Goal: Task Accomplishment & Management: Use online tool/utility

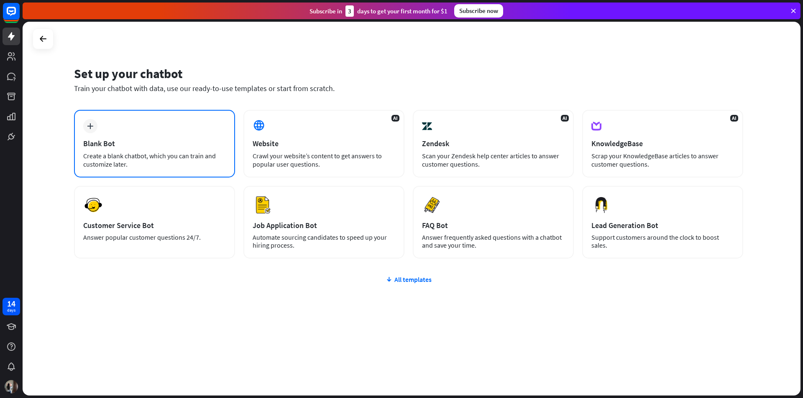
click at [130, 134] on div "plus Blank Bot Create a blank chatbot, which you can train and customize later." at bounding box center [154, 144] width 161 height 68
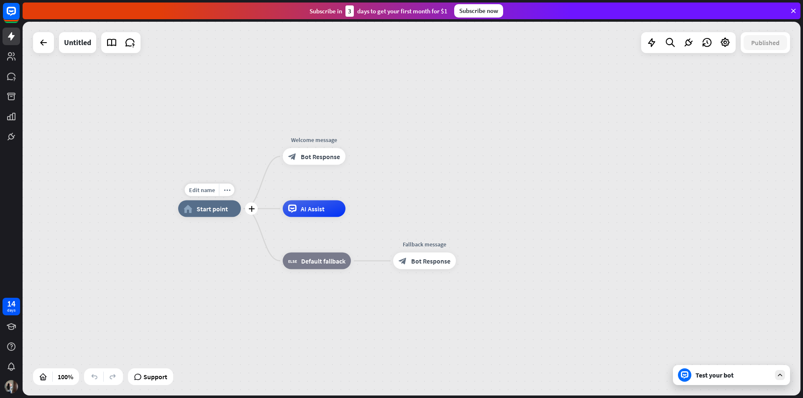
click at [228, 201] on div "Edit name more_horiz plus home_2 Start point" at bounding box center [209, 209] width 63 height 17
click at [228, 191] on icon "more_horiz" at bounding box center [227, 190] width 7 height 6
click at [226, 145] on div "home_2 Start point Welcome message block_bot_response Bot Response AI Assist bl…" at bounding box center [412, 209] width 778 height 374
click at [750, 385] on div "Test your bot" at bounding box center [731, 375] width 117 height 20
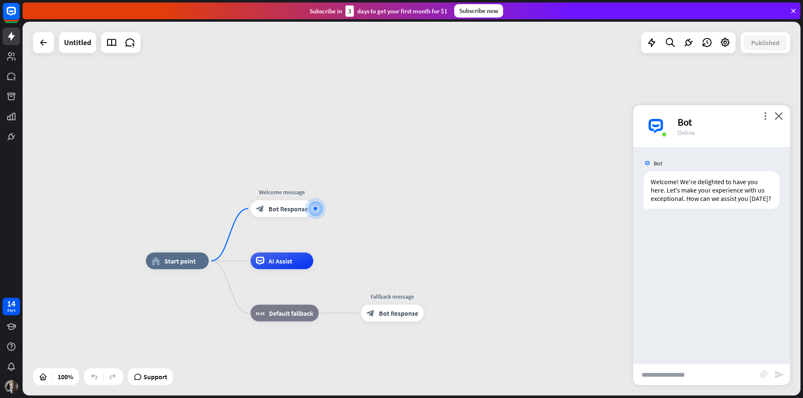
click at [681, 374] on input "text" at bounding box center [696, 375] width 127 height 21
type input "**********"
click at [316, 210] on div at bounding box center [315, 209] width 13 height 13
click at [318, 209] on div "plus" at bounding box center [323, 209] width 13 height 13
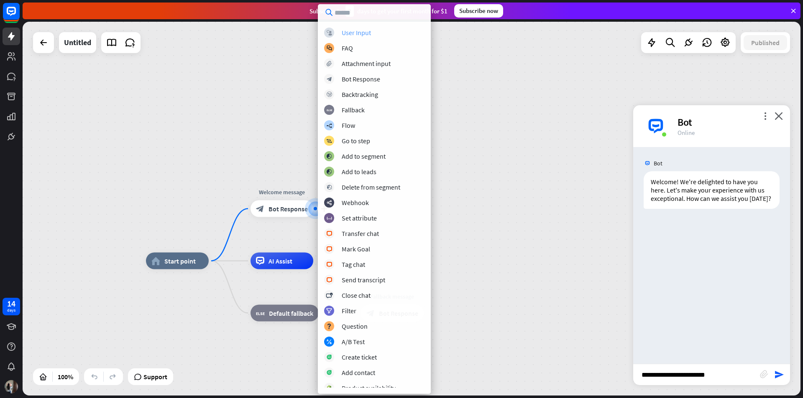
click at [390, 28] on div "block_user_input User Input" at bounding box center [374, 33] width 100 height 10
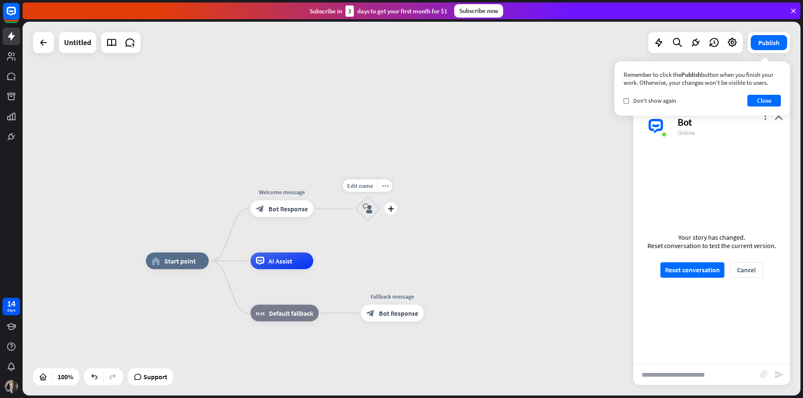
click at [370, 215] on div "block_user_input" at bounding box center [367, 209] width 25 height 25
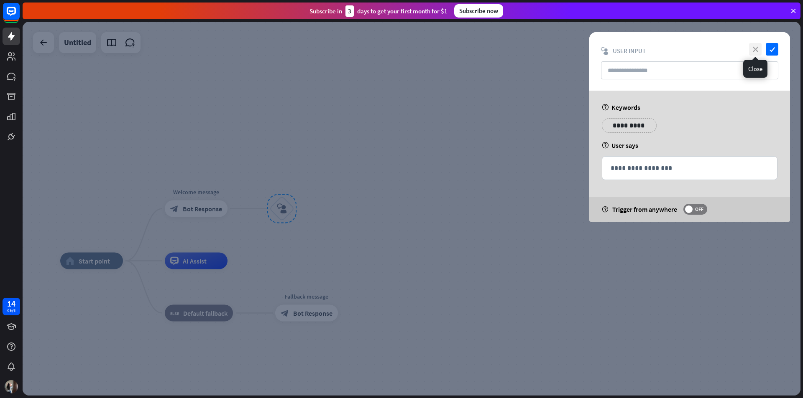
click at [752, 47] on icon "close" at bounding box center [755, 49] width 13 height 13
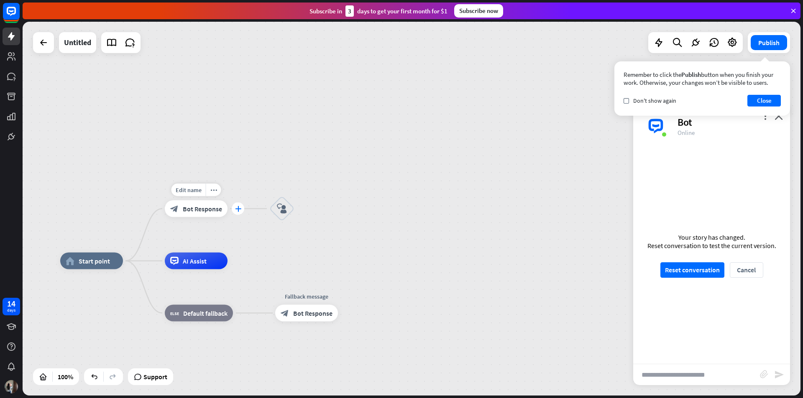
click at [240, 210] on icon "plus" at bounding box center [238, 209] width 6 height 6
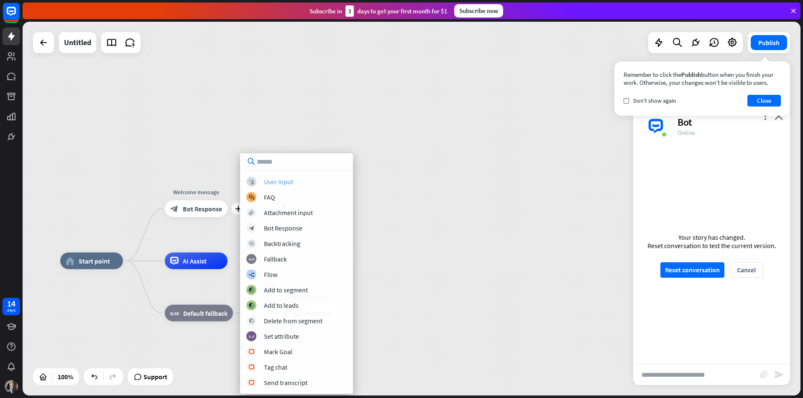
click at [295, 181] on div "block_user_input User Input" at bounding box center [296, 182] width 100 height 10
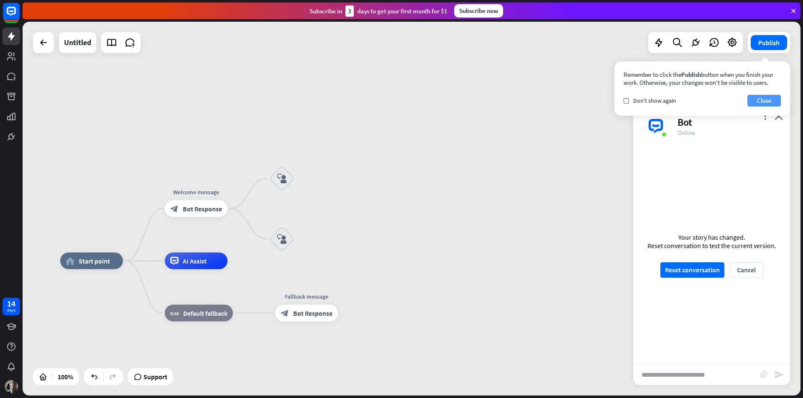
click at [767, 98] on button "Close" at bounding box center [763, 101] width 33 height 12
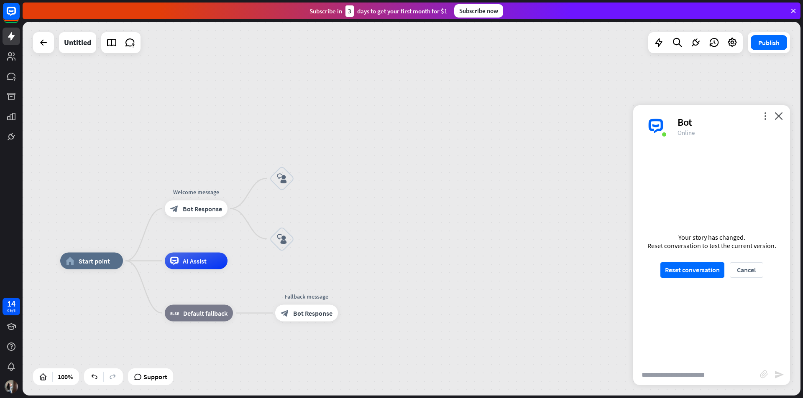
click at [772, 112] on div "more_vert close Bot Online" at bounding box center [711, 126] width 157 height 42
click at [783, 121] on div "more_vert close Bot Online" at bounding box center [711, 126] width 157 height 42
click at [781, 117] on icon "close" at bounding box center [778, 116] width 8 height 8
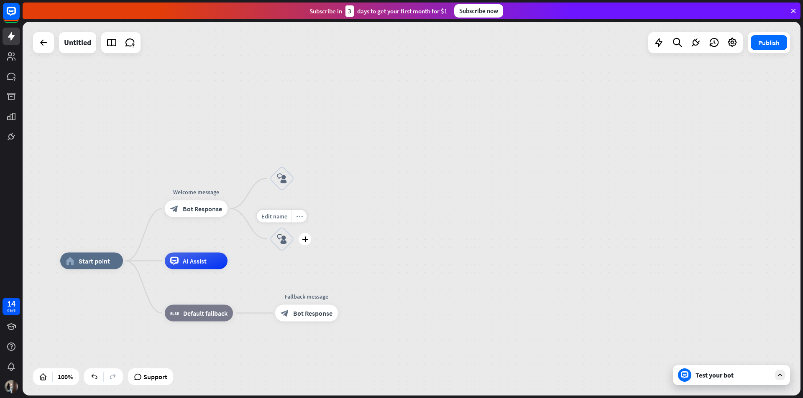
click at [304, 213] on div "more_horiz" at bounding box center [298, 216] width 15 height 13
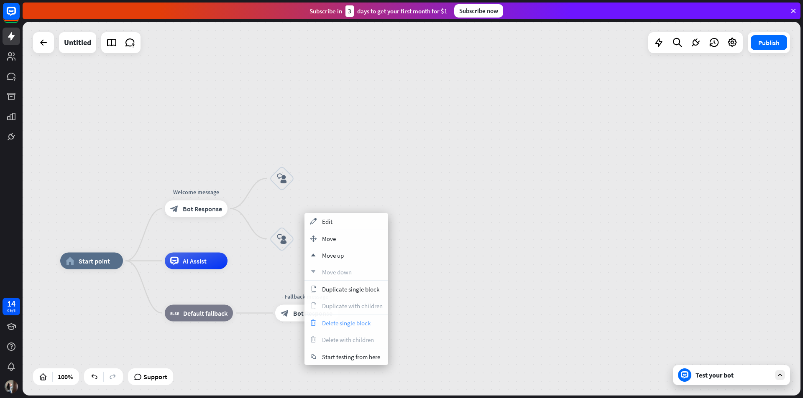
click at [323, 324] on span "Delete single block" at bounding box center [346, 323] width 48 height 8
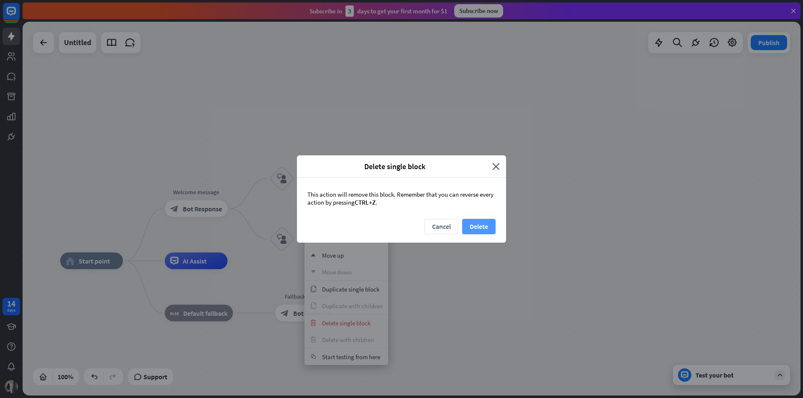
click at [479, 227] on button "Delete" at bounding box center [478, 226] width 33 height 15
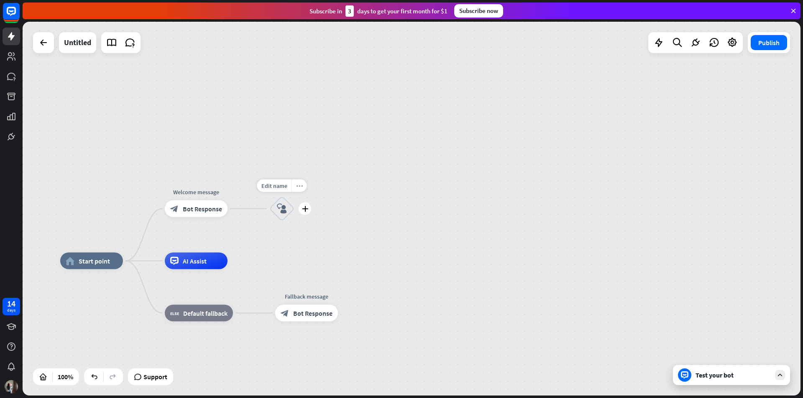
click at [298, 185] on icon "more_horiz" at bounding box center [299, 186] width 7 height 6
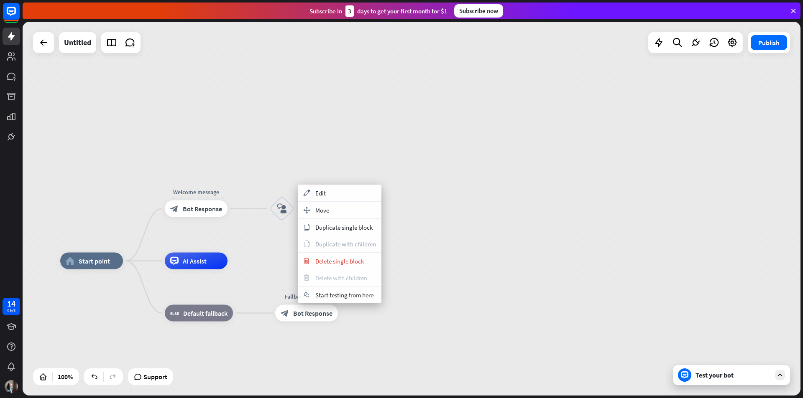
click at [321, 279] on span "Delete with children" at bounding box center [341, 278] width 52 height 8
click at [324, 258] on span "Delete single block" at bounding box center [339, 262] width 48 height 8
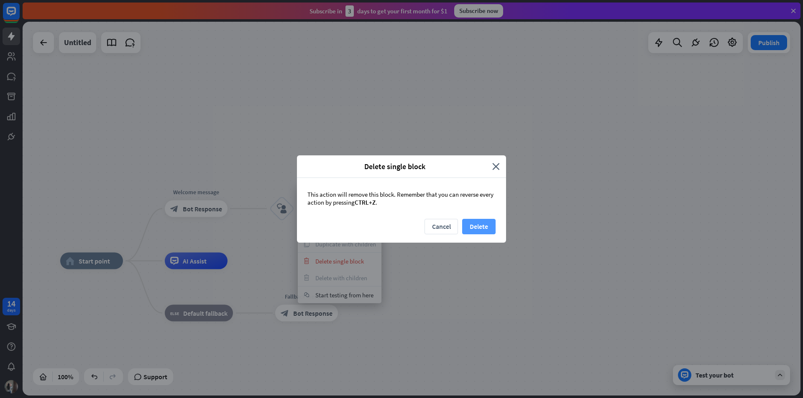
click at [482, 221] on button "Delete" at bounding box center [478, 226] width 33 height 15
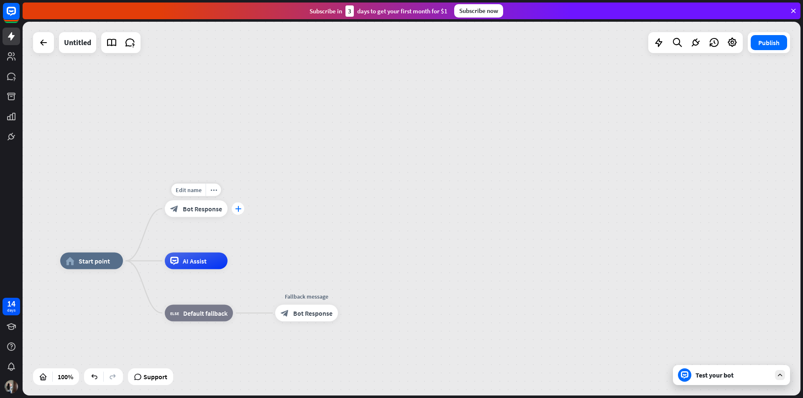
click at [242, 208] on div "plus" at bounding box center [238, 209] width 13 height 13
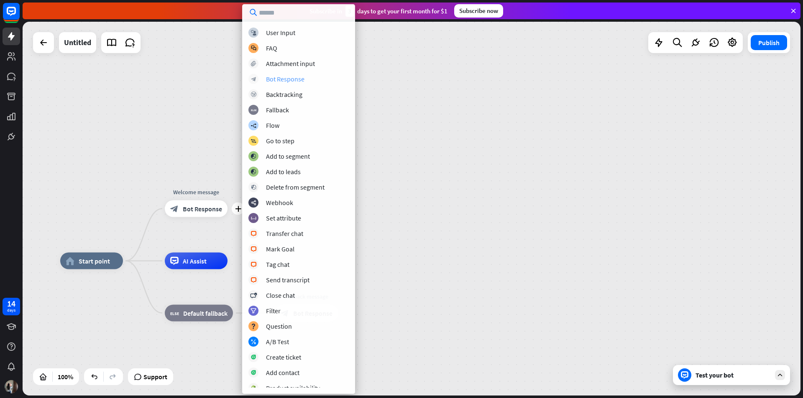
click at [285, 76] on div "Bot Response" at bounding box center [285, 79] width 38 height 8
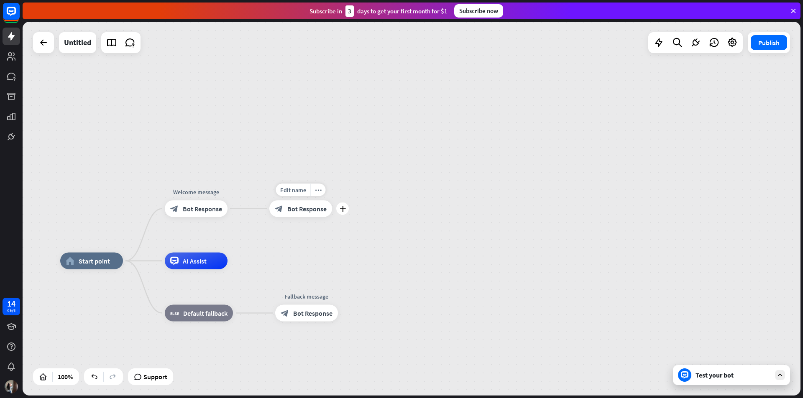
click at [310, 210] on span "Bot Response" at bounding box center [306, 209] width 39 height 8
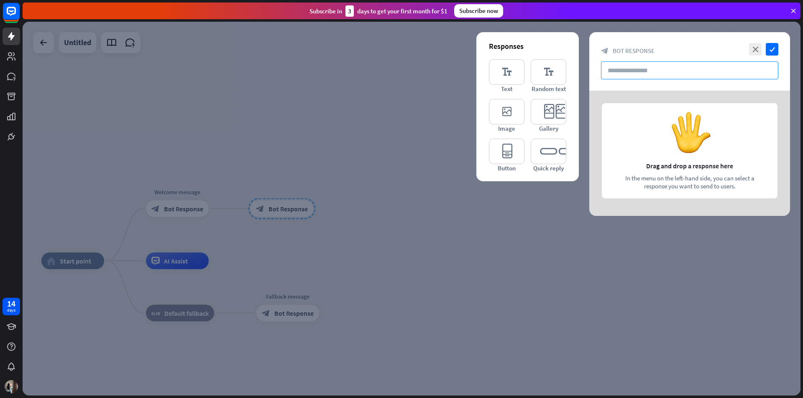
click at [640, 72] on input "text" at bounding box center [689, 70] width 177 height 18
click at [500, 72] on icon "editor_text" at bounding box center [507, 72] width 36 height 26
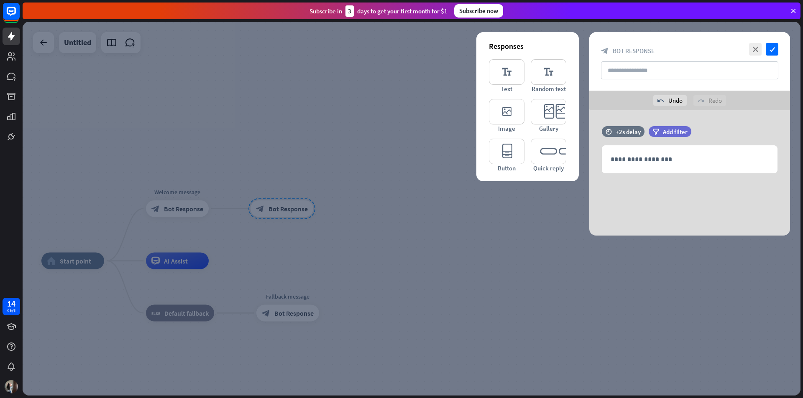
click at [415, 201] on div at bounding box center [412, 209] width 778 height 374
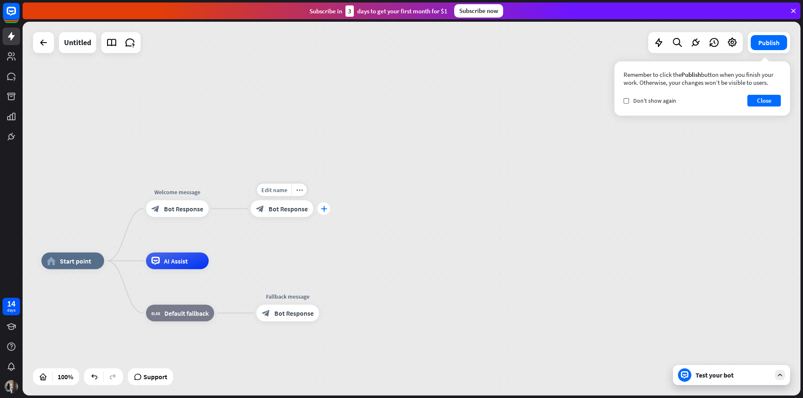
click at [322, 214] on div "plus" at bounding box center [323, 209] width 13 height 13
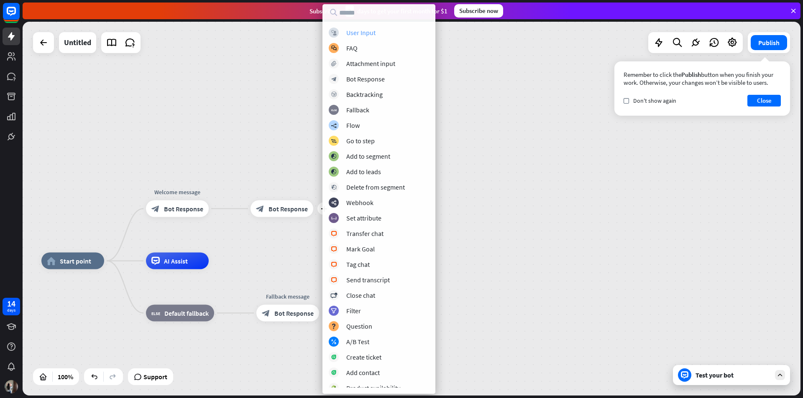
click at [383, 35] on div "block_user_input User Input" at bounding box center [379, 33] width 100 height 10
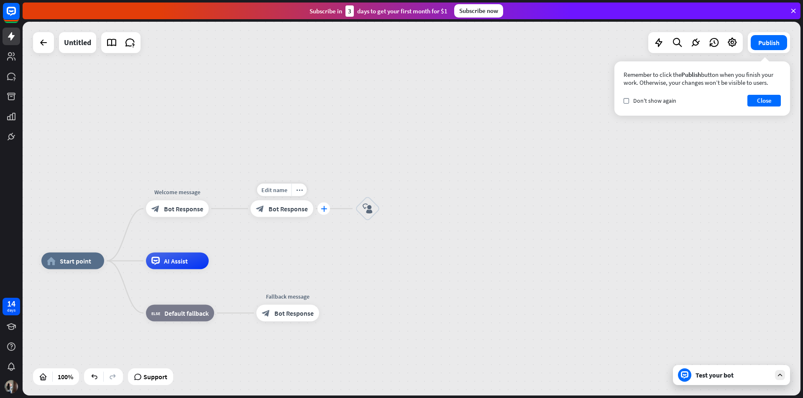
click at [324, 210] on icon "plus" at bounding box center [324, 209] width 6 height 6
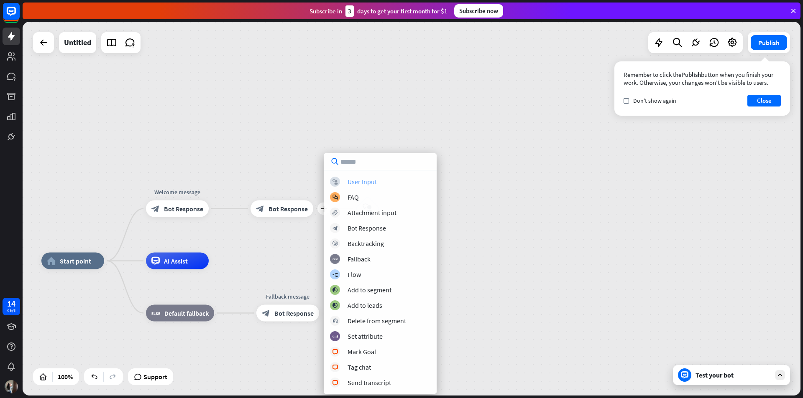
click at [370, 181] on div "User Input" at bounding box center [361, 182] width 29 height 8
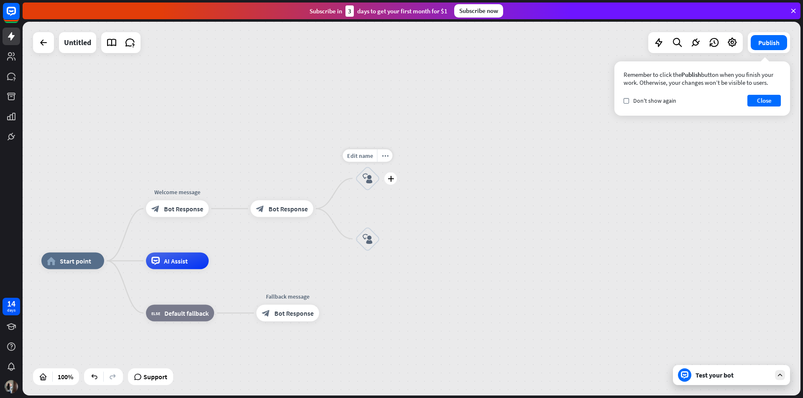
click at [366, 177] on icon "block_user_input" at bounding box center [367, 179] width 10 height 10
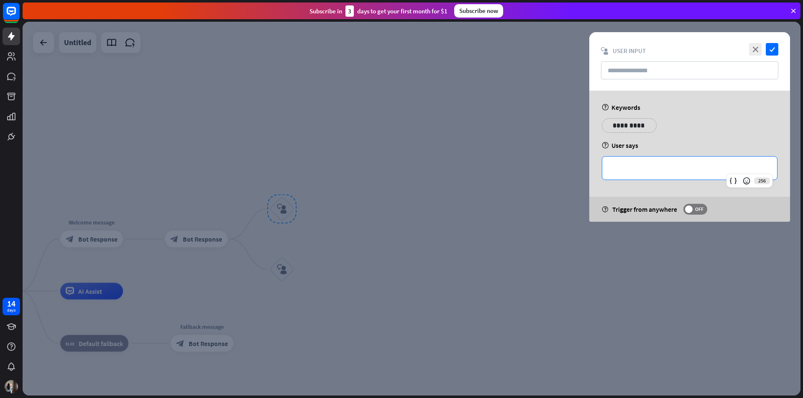
click at [648, 166] on p "**********" at bounding box center [689, 168] width 158 height 10
click at [641, 125] on p "**********" at bounding box center [629, 125] width 42 height 10
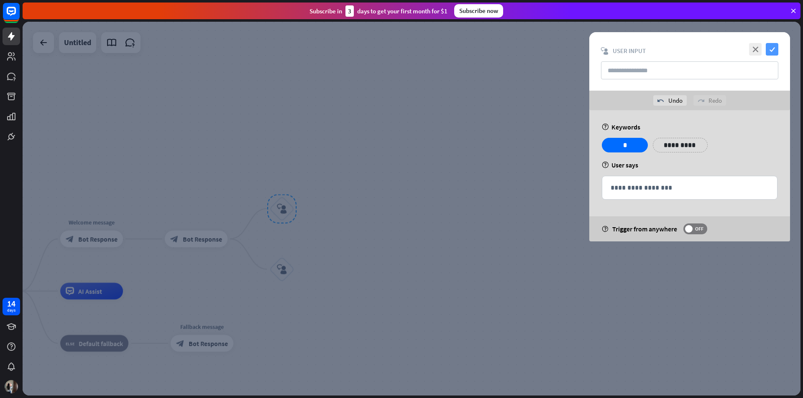
click at [773, 46] on icon "check" at bounding box center [772, 49] width 13 height 13
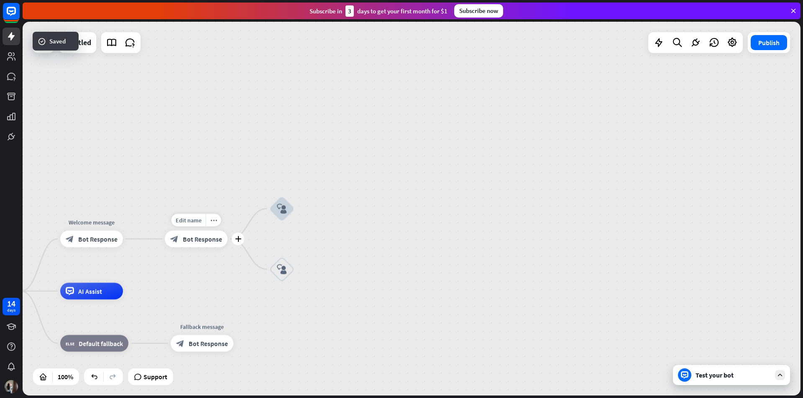
click at [212, 238] on span "Bot Response" at bounding box center [202, 239] width 39 height 8
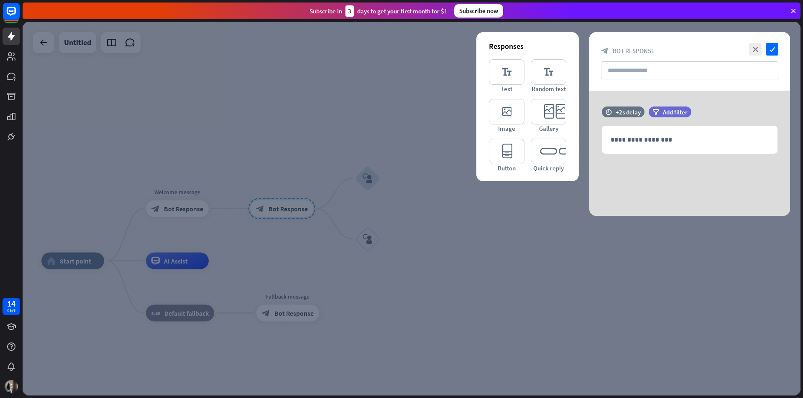
click at [630, 61] on div "close check block_bot_response Bot Response" at bounding box center [689, 61] width 201 height 59
click at [639, 140] on p "**********" at bounding box center [689, 140] width 158 height 10
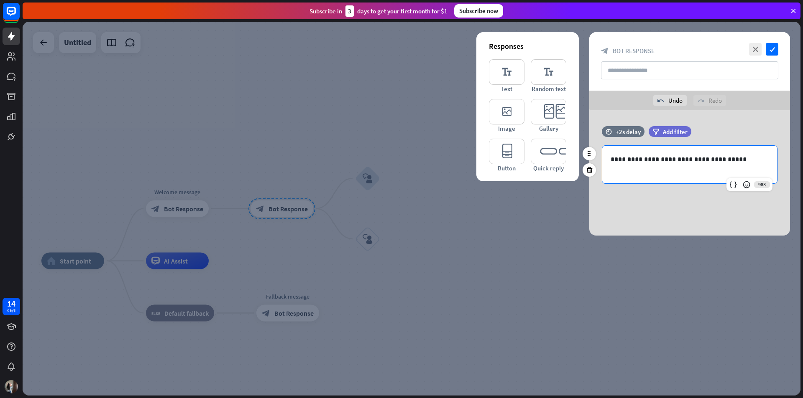
click at [743, 160] on p "**********" at bounding box center [689, 159] width 158 height 10
click at [772, 49] on icon "check" at bounding box center [772, 49] width 13 height 13
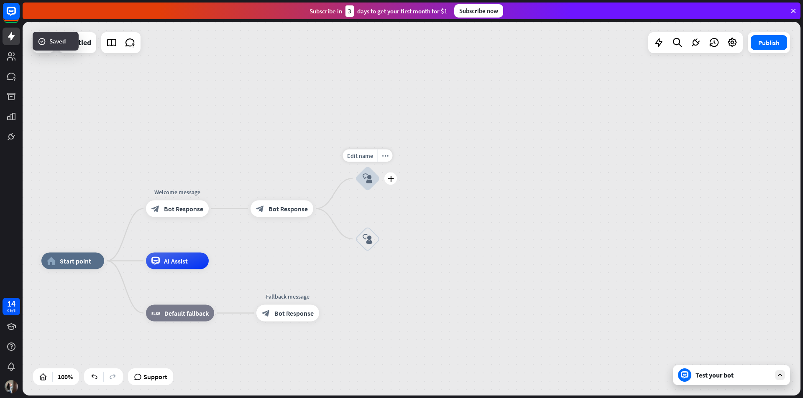
click at [369, 188] on div "block_user_input" at bounding box center [367, 178] width 25 height 25
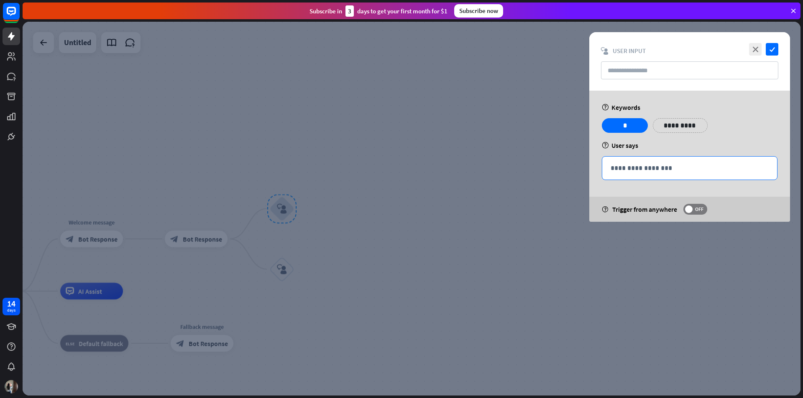
click at [632, 166] on p "**********" at bounding box center [689, 168] width 158 height 10
click at [542, 174] on div at bounding box center [412, 209] width 778 height 374
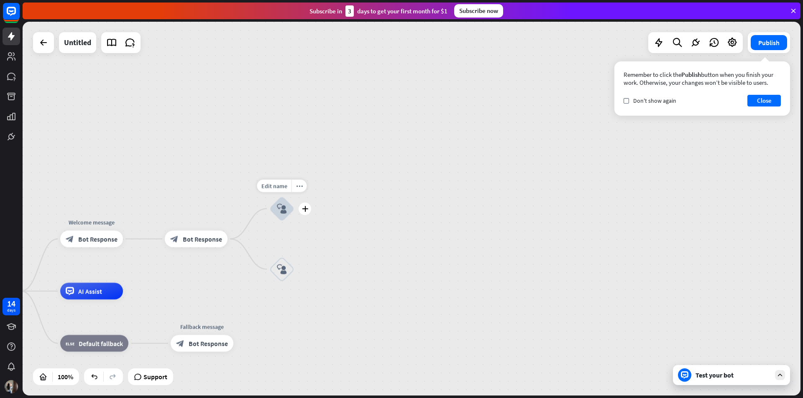
click at [282, 213] on icon "block_user_input" at bounding box center [282, 209] width 10 height 10
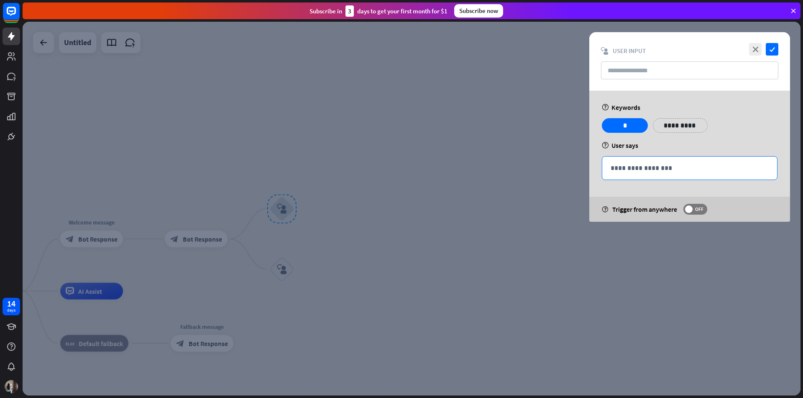
click at [616, 161] on div "**********" at bounding box center [689, 168] width 175 height 23
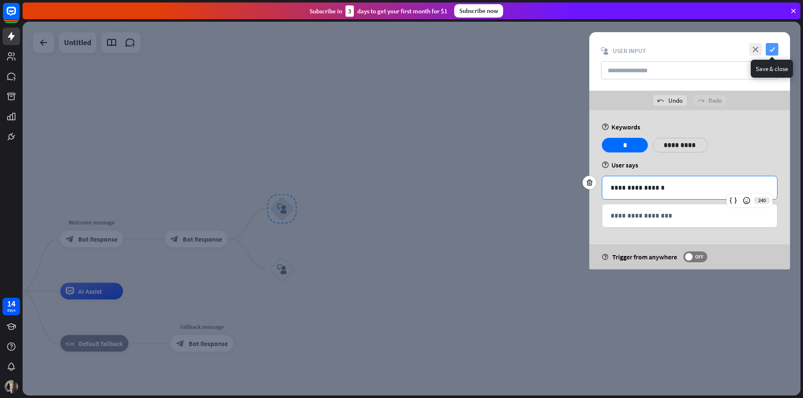
click at [771, 51] on icon "check" at bounding box center [772, 49] width 13 height 13
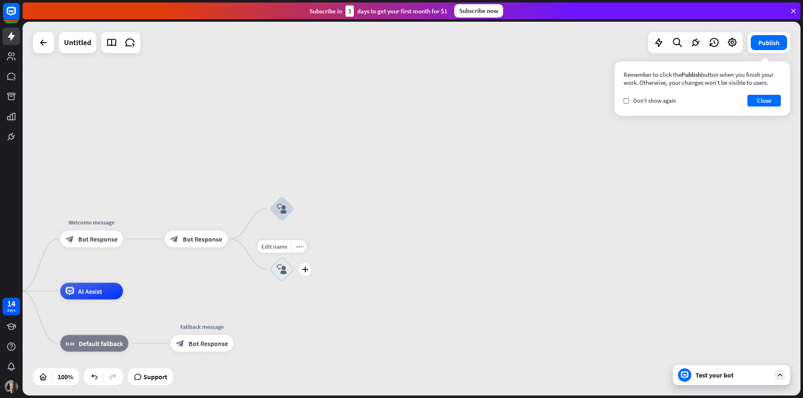
click at [282, 273] on icon "block_user_input" at bounding box center [282, 270] width 10 height 10
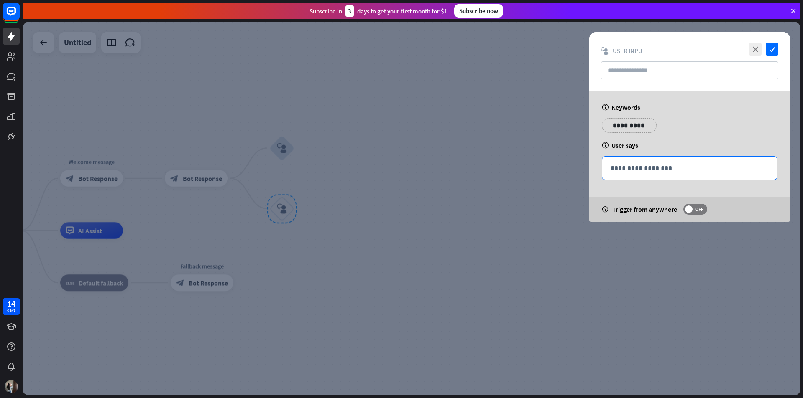
click at [654, 168] on p "**********" at bounding box center [689, 168] width 158 height 10
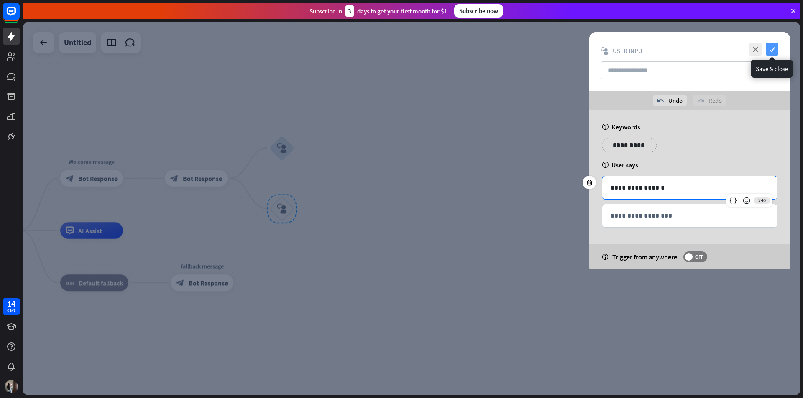
click at [772, 48] on icon "check" at bounding box center [772, 49] width 13 height 13
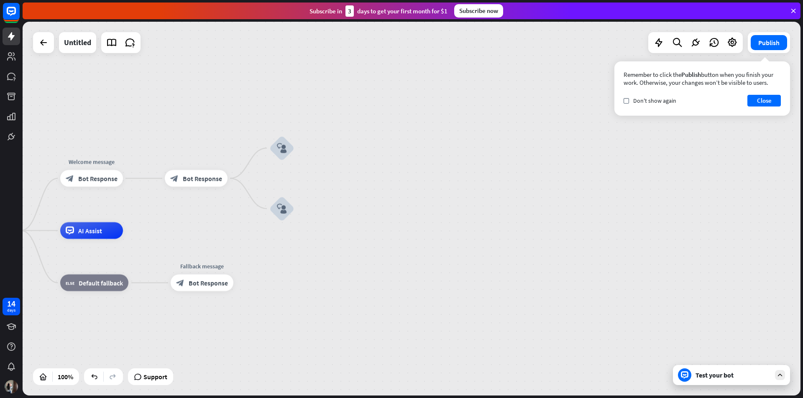
click at [753, 377] on div "Test your bot" at bounding box center [732, 375] width 75 height 8
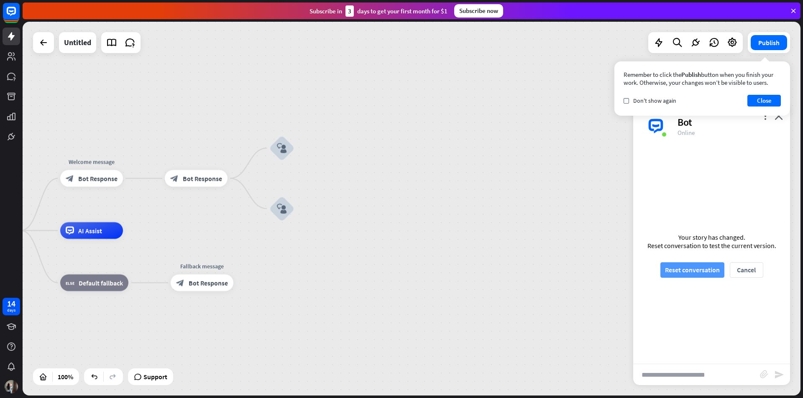
click at [701, 274] on button "Reset conversation" at bounding box center [692, 270] width 64 height 15
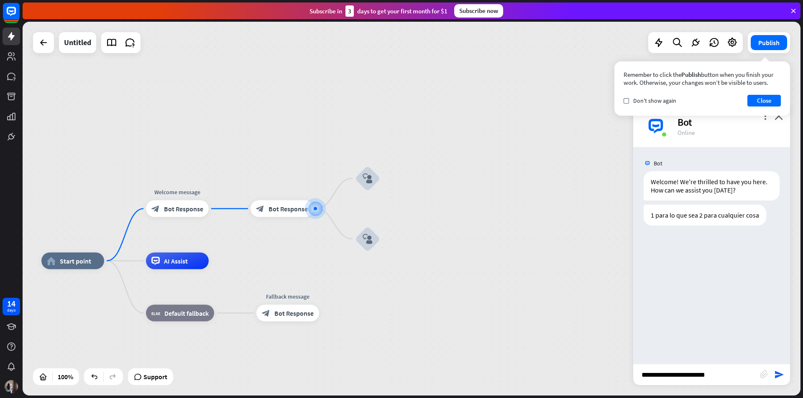
click at [751, 374] on input "**********" at bounding box center [696, 375] width 127 height 21
type input "*"
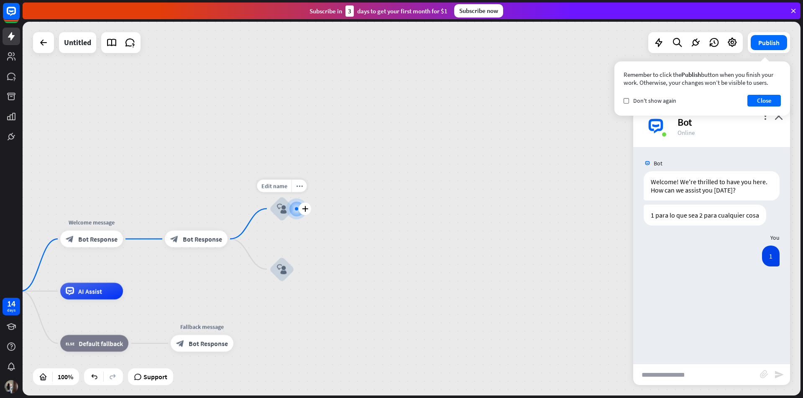
click at [283, 217] on div "block_user_input" at bounding box center [281, 209] width 25 height 25
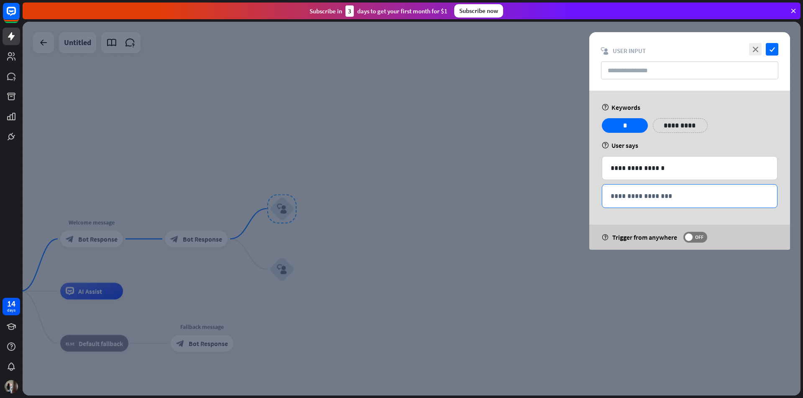
click at [650, 201] on p "**********" at bounding box center [689, 196] width 158 height 10
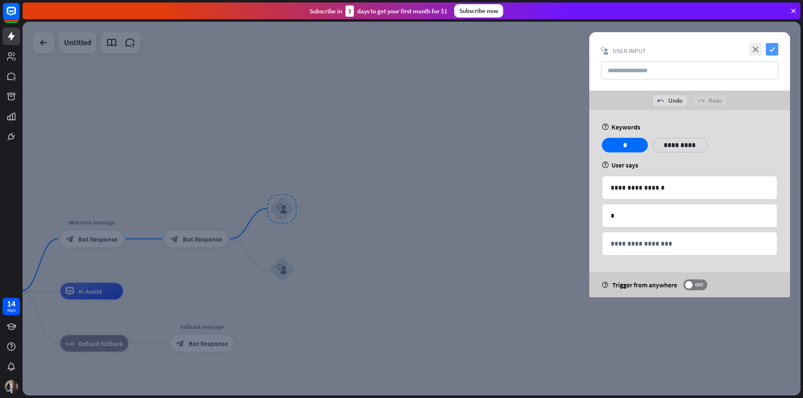
click at [776, 51] on icon "check" at bounding box center [772, 49] width 13 height 13
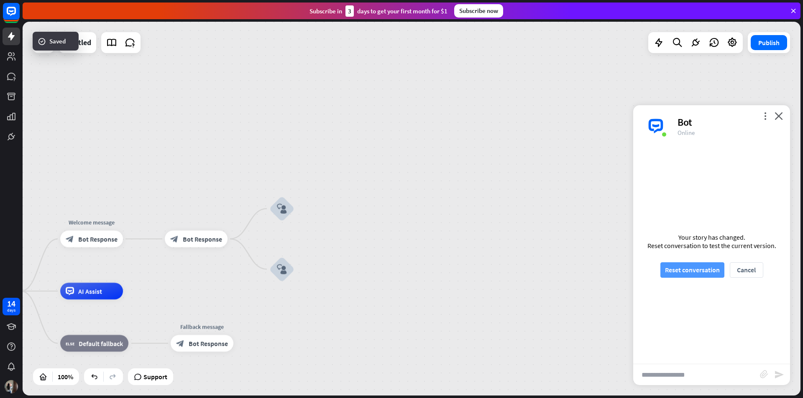
click at [674, 265] on button "Reset conversation" at bounding box center [692, 270] width 64 height 15
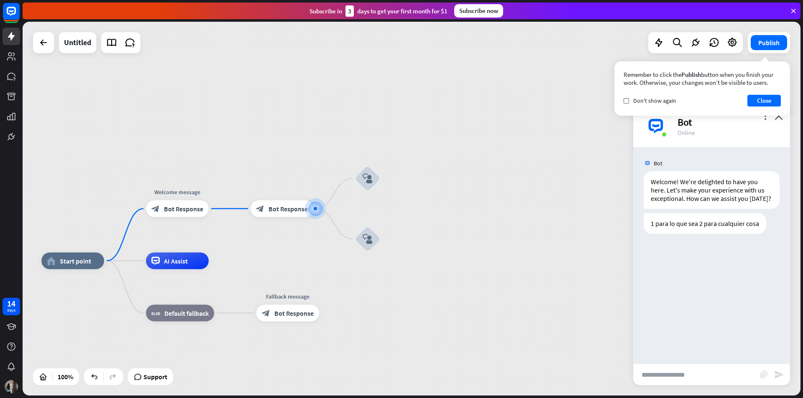
click at [681, 375] on input "text" at bounding box center [696, 375] width 127 height 21
type input "*"
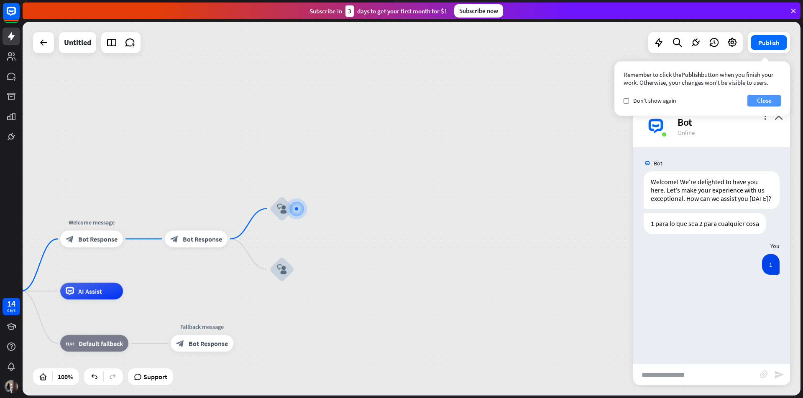
click at [762, 97] on button "Close" at bounding box center [763, 101] width 33 height 12
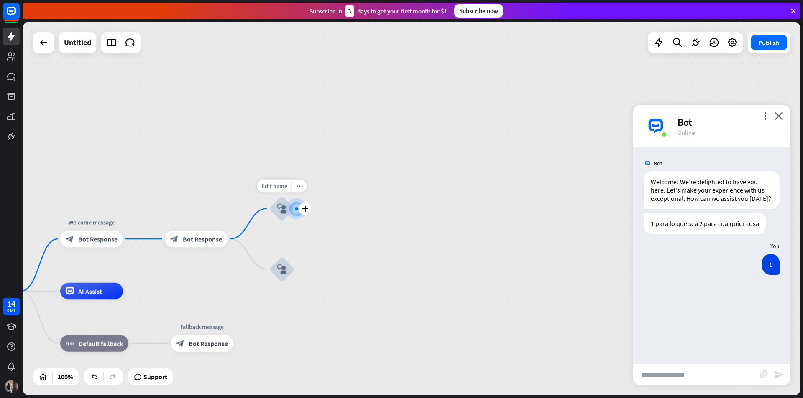
click at [295, 208] on div at bounding box center [296, 208] width 3 height 3
click at [292, 209] on div at bounding box center [296, 208] width 9 height 9
click at [275, 212] on div "block_user_input" at bounding box center [281, 209] width 25 height 25
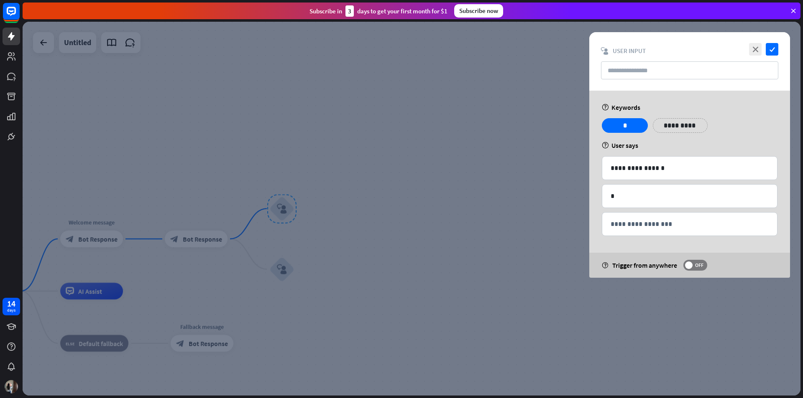
click at [696, 260] on div "help Trigger from anywhere OFF" at bounding box center [689, 265] width 201 height 25
click at [688, 260] on label "OFF" at bounding box center [695, 265] width 24 height 11
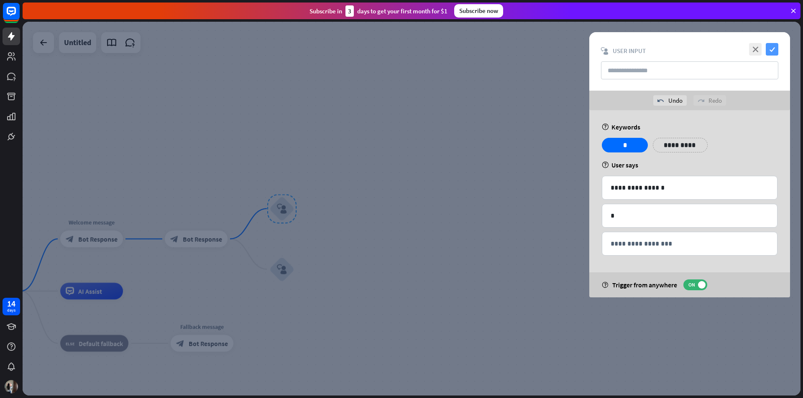
click at [776, 45] on icon "check" at bounding box center [772, 49] width 13 height 13
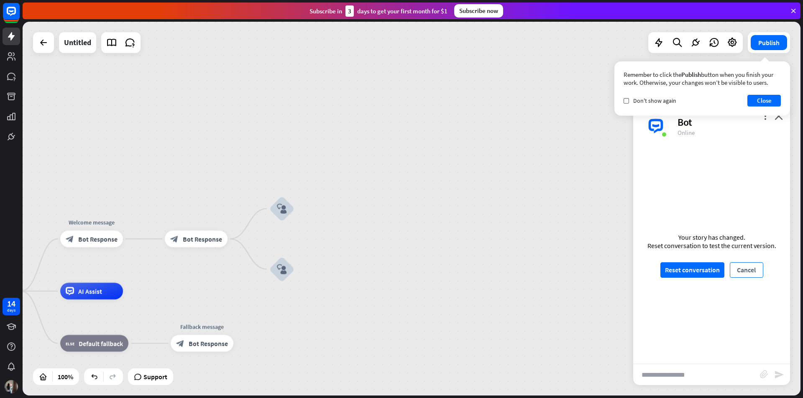
click at [758, 268] on button "Cancel" at bounding box center [746, 270] width 33 height 15
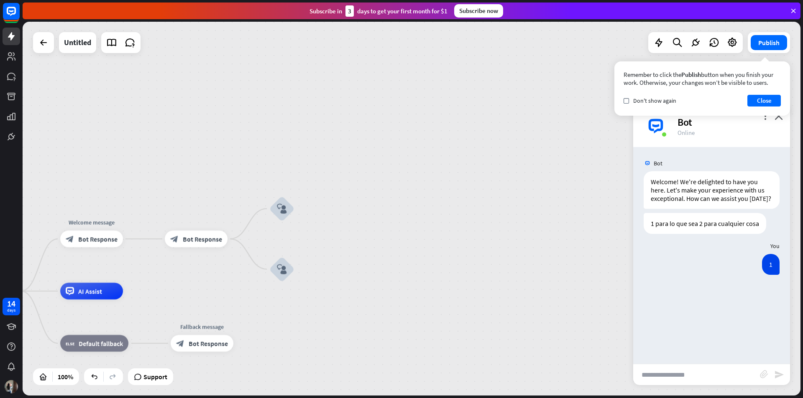
click at [670, 370] on input "text" at bounding box center [696, 375] width 127 height 21
type input "*"
click at [623, 102] on label "check" at bounding box center [625, 100] width 5 height 5
click at [764, 100] on button "Close" at bounding box center [763, 101] width 33 height 12
